Goal: Task Accomplishment & Management: Manage account settings

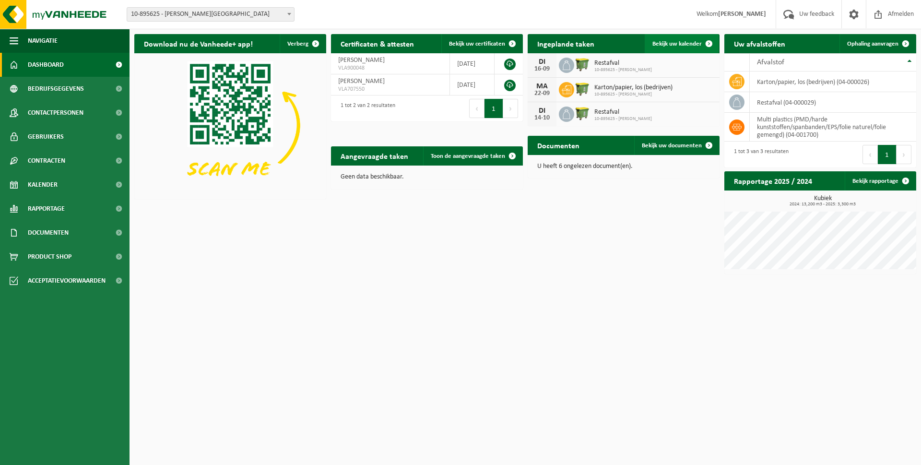
click at [674, 44] on span "Bekijk uw kalender" at bounding box center [676, 44] width 49 height 6
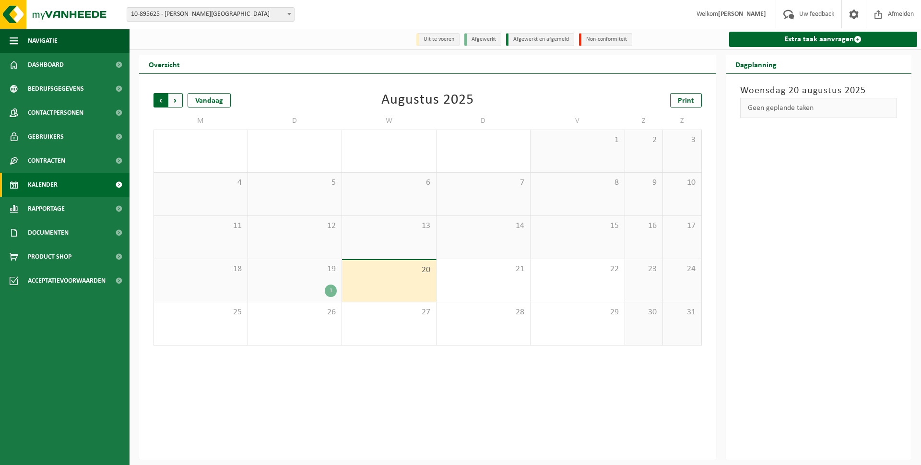
click at [177, 103] on span "Volgende" at bounding box center [175, 100] width 14 height 14
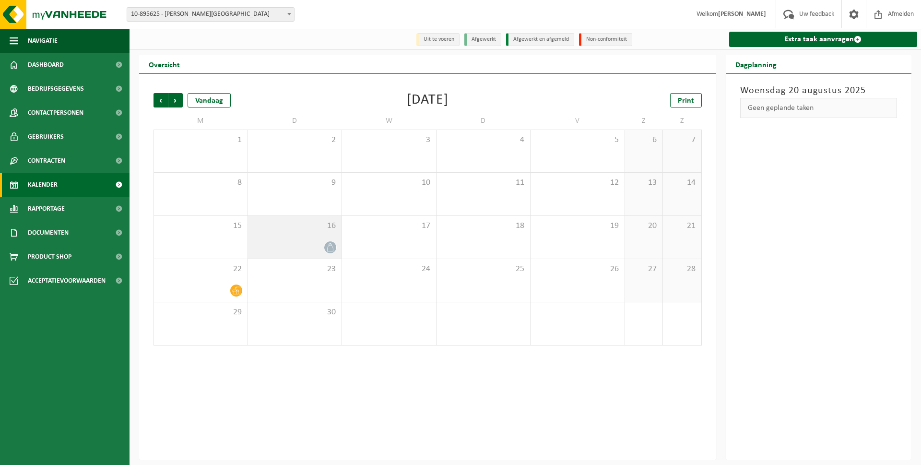
click at [330, 248] on icon at bounding box center [330, 247] width 8 height 8
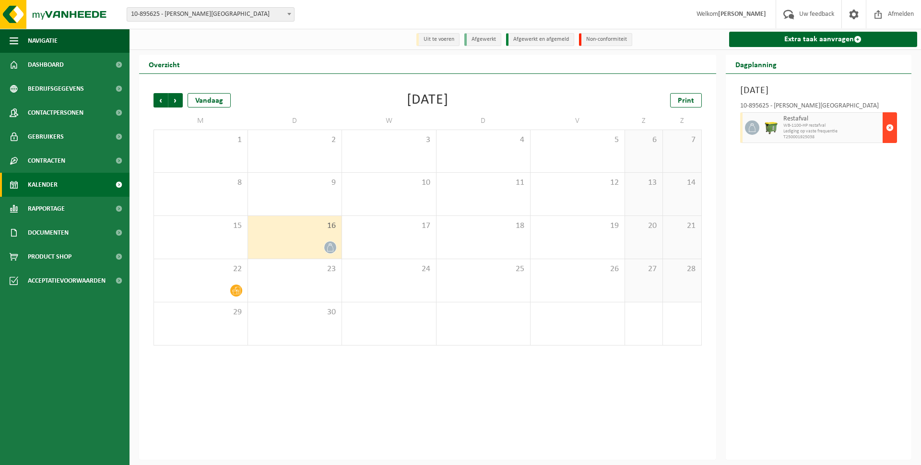
click at [892, 129] on span "button" at bounding box center [890, 127] width 8 height 19
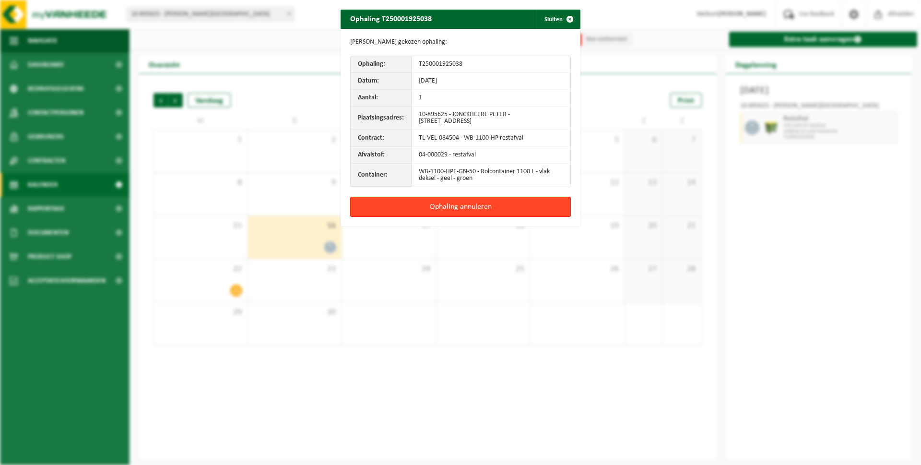
click at [449, 205] on button "Ophaling annuleren" at bounding box center [460, 207] width 221 height 20
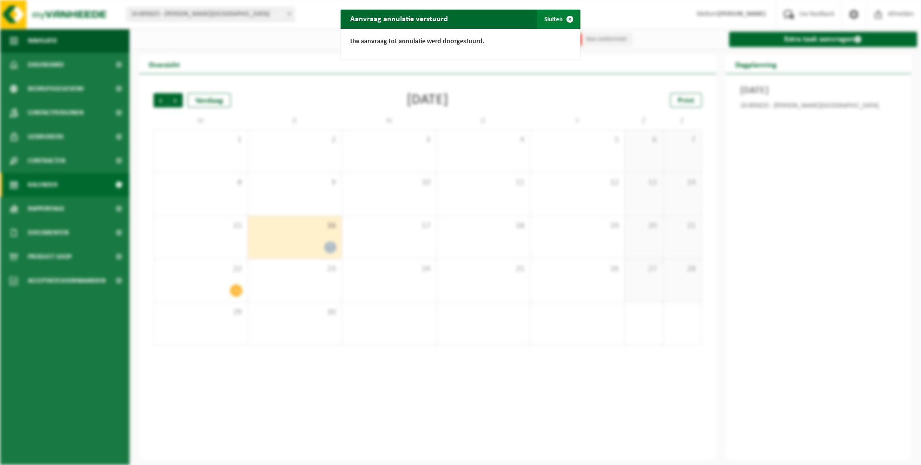
click at [557, 18] on button "Sluiten" at bounding box center [557, 19] width 43 height 19
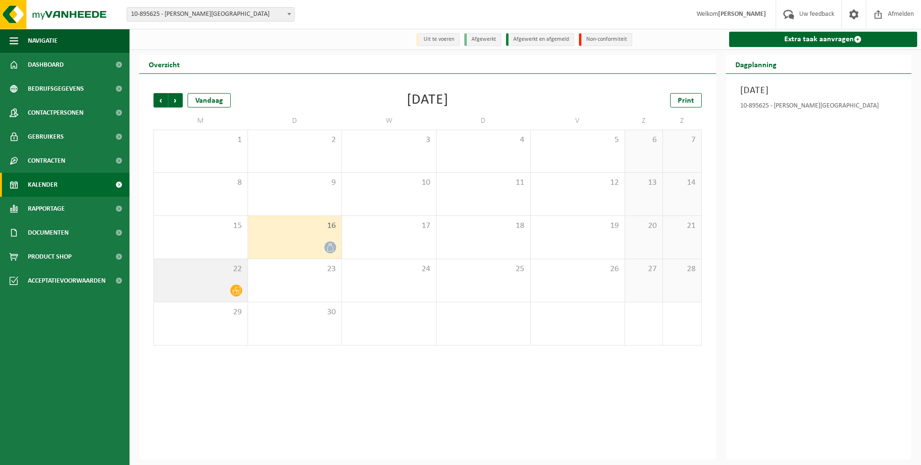
click at [236, 294] on icon at bounding box center [236, 291] width 8 height 8
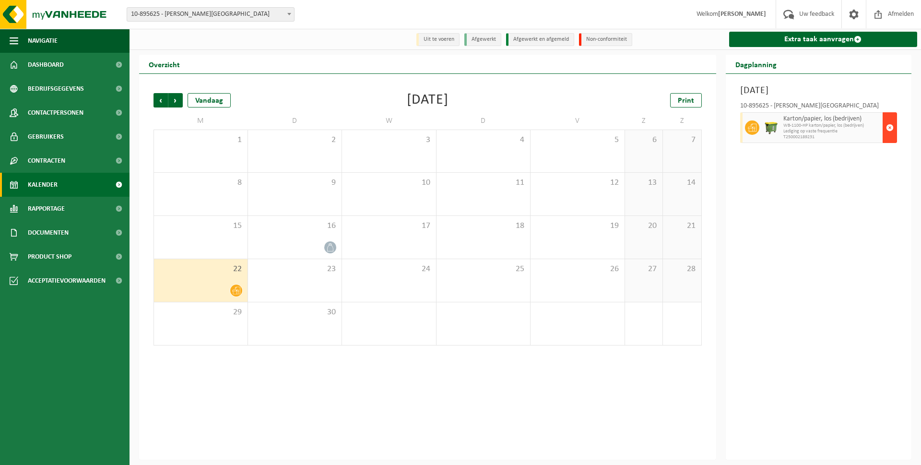
click at [888, 136] on span "button" at bounding box center [890, 127] width 8 height 19
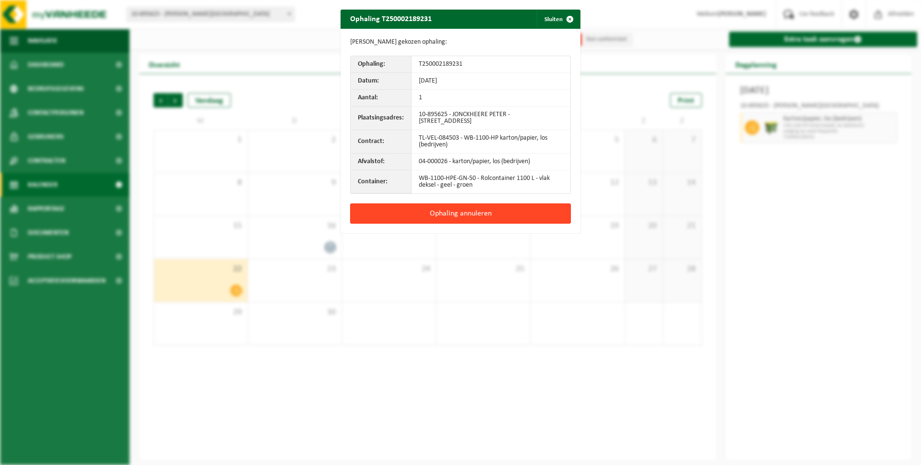
click at [508, 218] on button "Ophaling annuleren" at bounding box center [460, 213] width 221 height 20
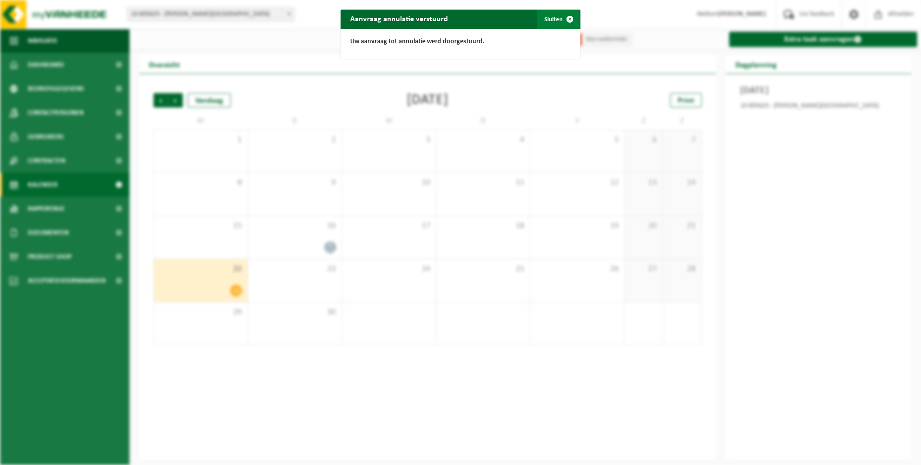
click at [556, 18] on button "Sluiten" at bounding box center [557, 19] width 43 height 19
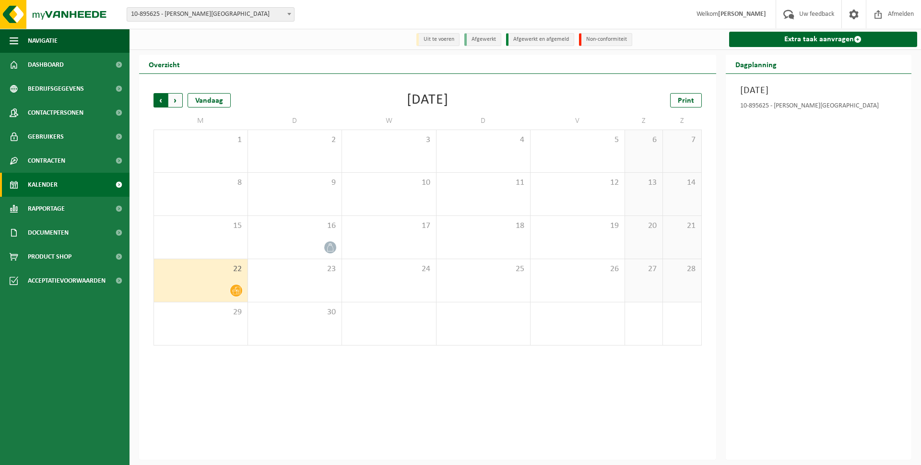
click at [176, 101] on span "Volgende" at bounding box center [175, 100] width 14 height 14
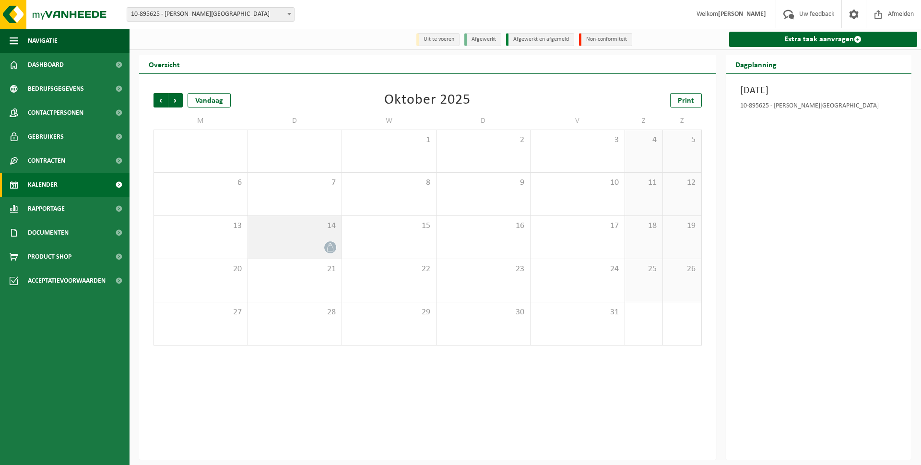
click at [332, 247] on icon at bounding box center [330, 247] width 6 height 8
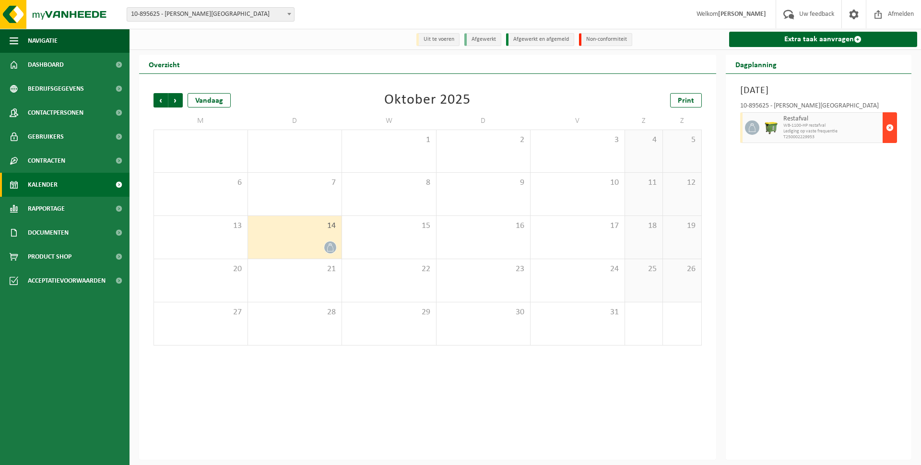
click at [892, 131] on span "button" at bounding box center [890, 127] width 8 height 19
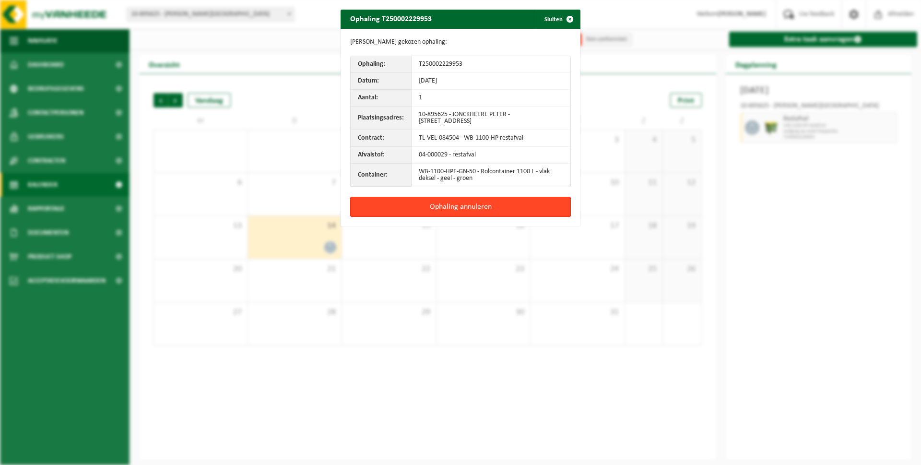
click at [538, 210] on button "Ophaling annuleren" at bounding box center [460, 207] width 221 height 20
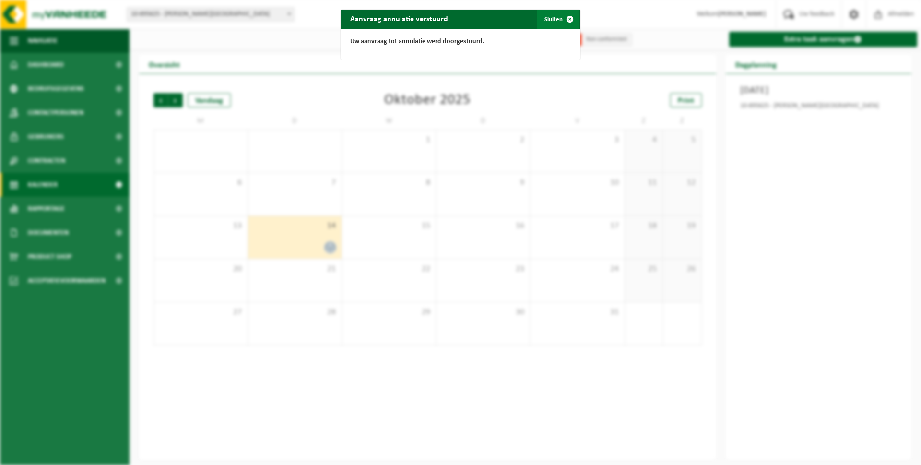
click at [556, 19] on button "Sluiten" at bounding box center [557, 19] width 43 height 19
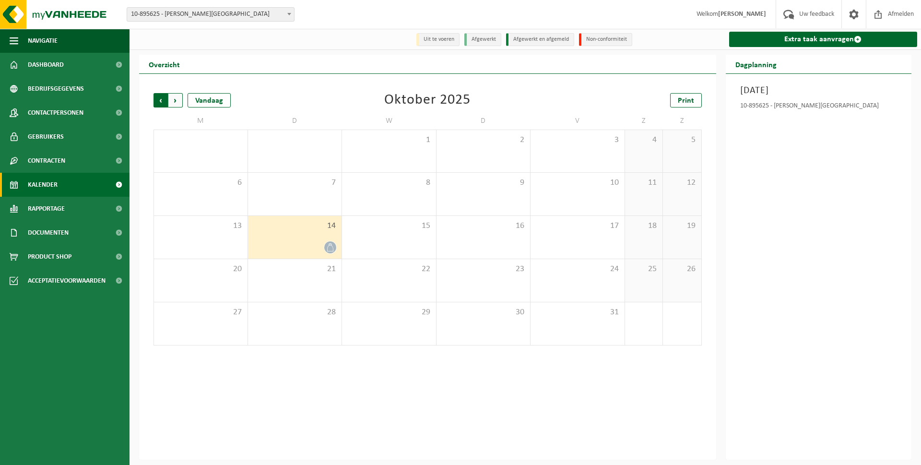
click at [174, 100] on span "Volgende" at bounding box center [175, 100] width 14 height 14
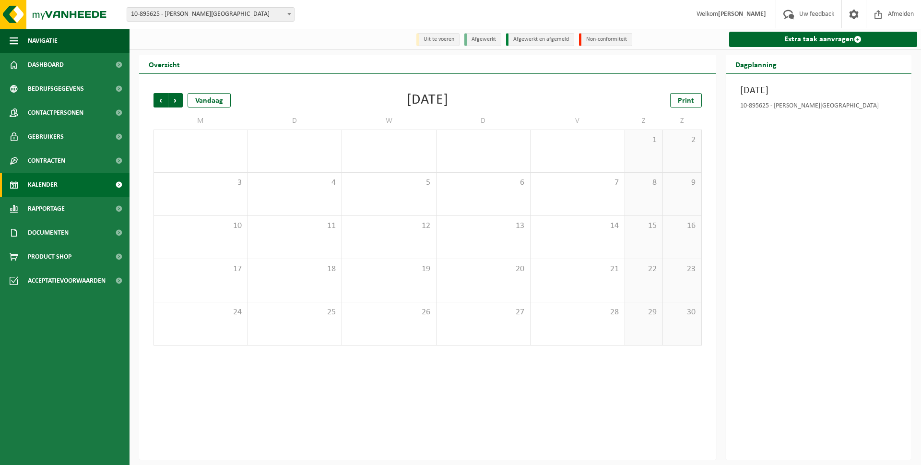
click at [174, 100] on span "Volgende" at bounding box center [175, 100] width 14 height 14
